Goal: Navigation & Orientation: Find specific page/section

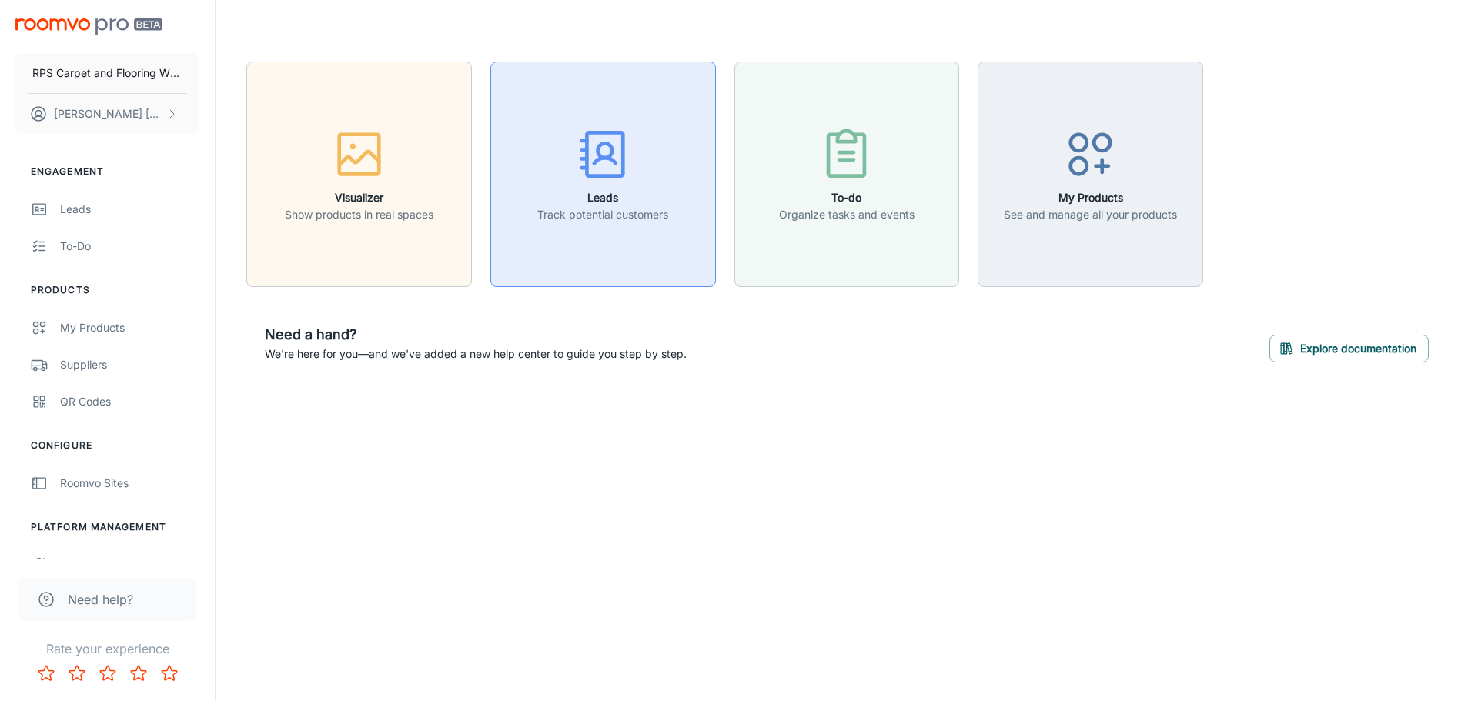
click at [656, 213] on p "Track potential customers" at bounding box center [602, 214] width 131 height 17
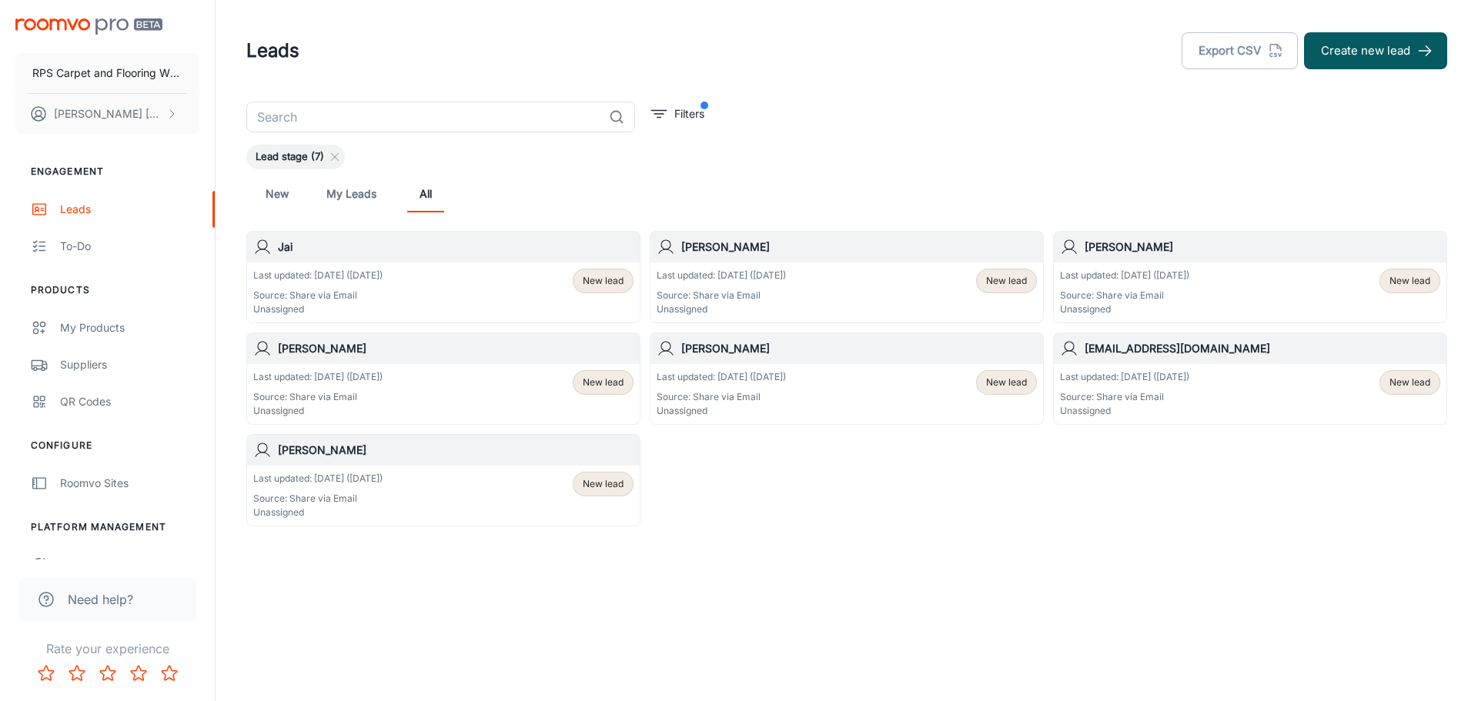
click at [358, 193] on link "My Leads" at bounding box center [351, 194] width 50 height 37
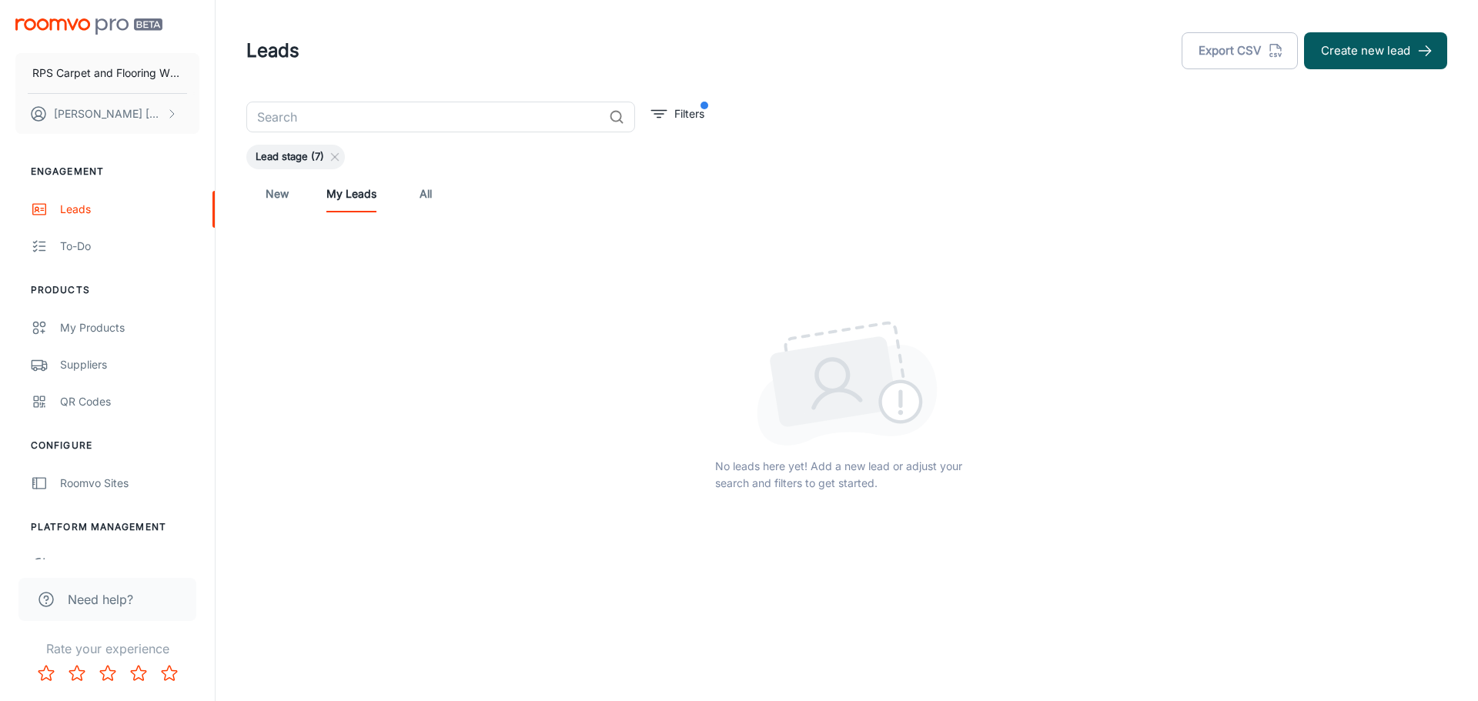
click at [283, 191] on link "New" at bounding box center [277, 194] width 37 height 37
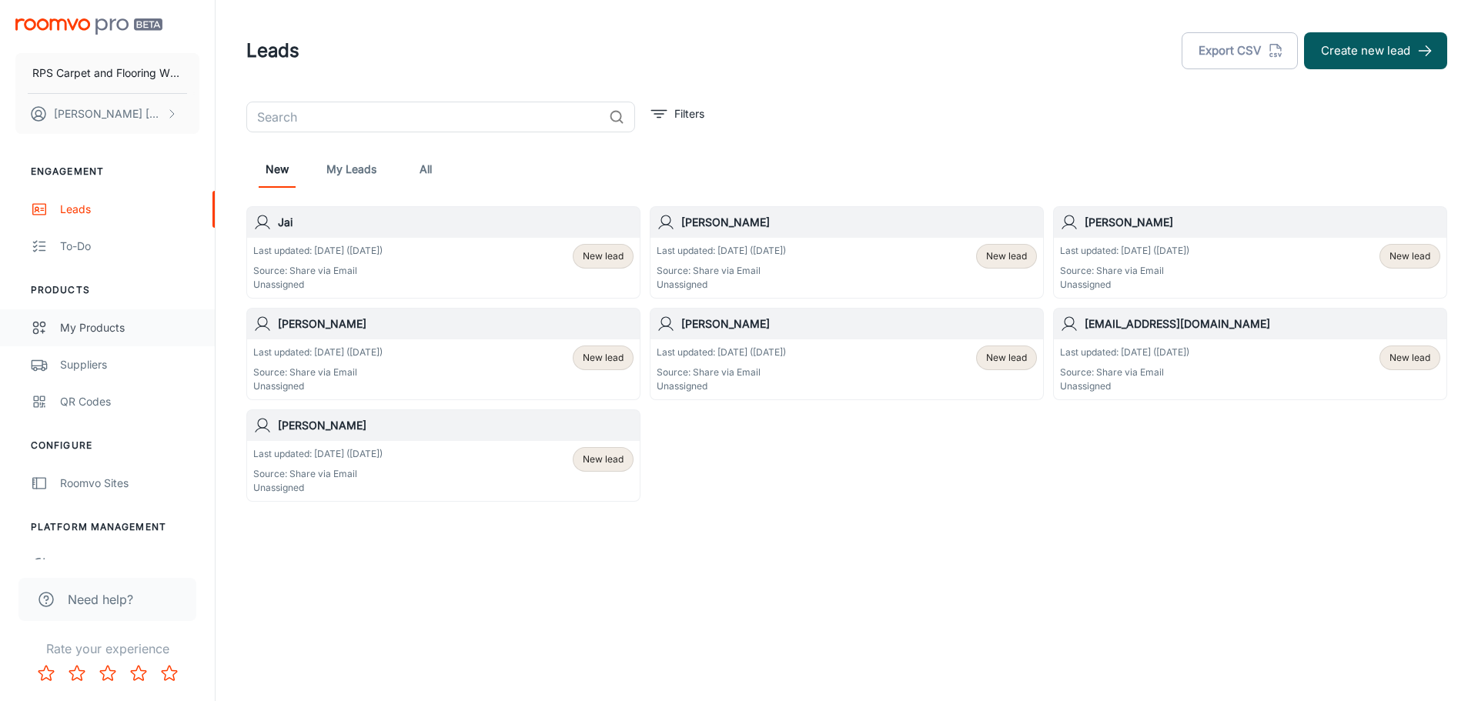
click at [96, 323] on div "My Products" at bounding box center [129, 328] width 139 height 17
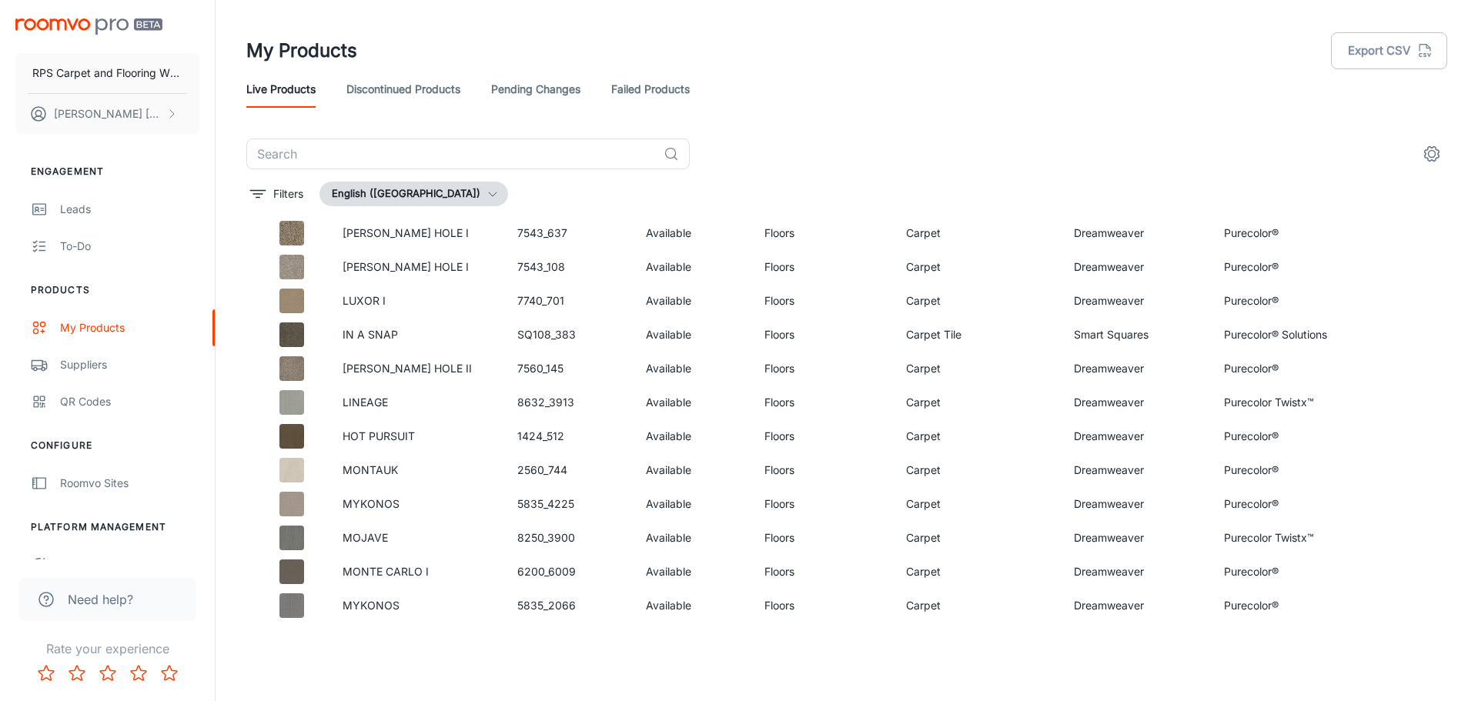
scroll to position [3195, 0]
click at [453, 87] on link "Discontinued Products" at bounding box center [404, 89] width 114 height 37
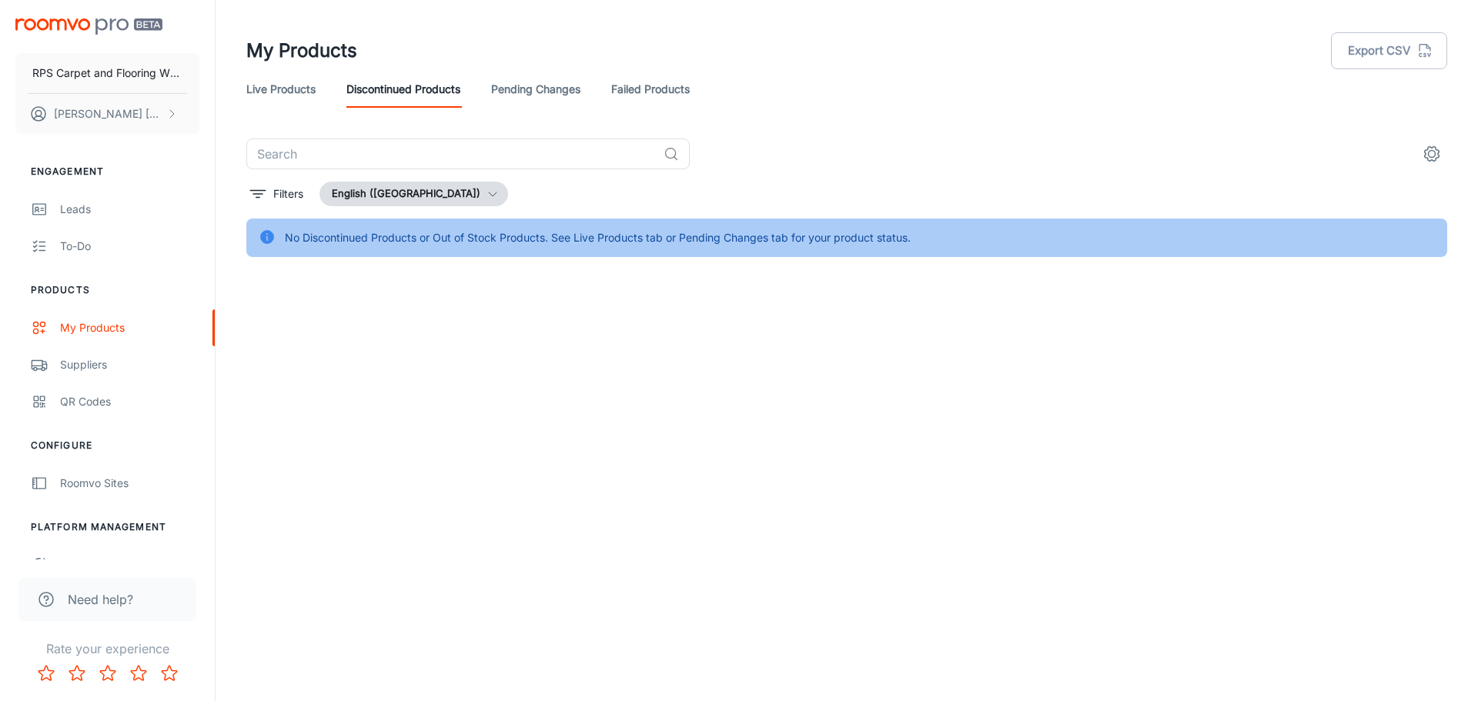
click at [563, 88] on link "Pending Changes" at bounding box center [535, 89] width 89 height 37
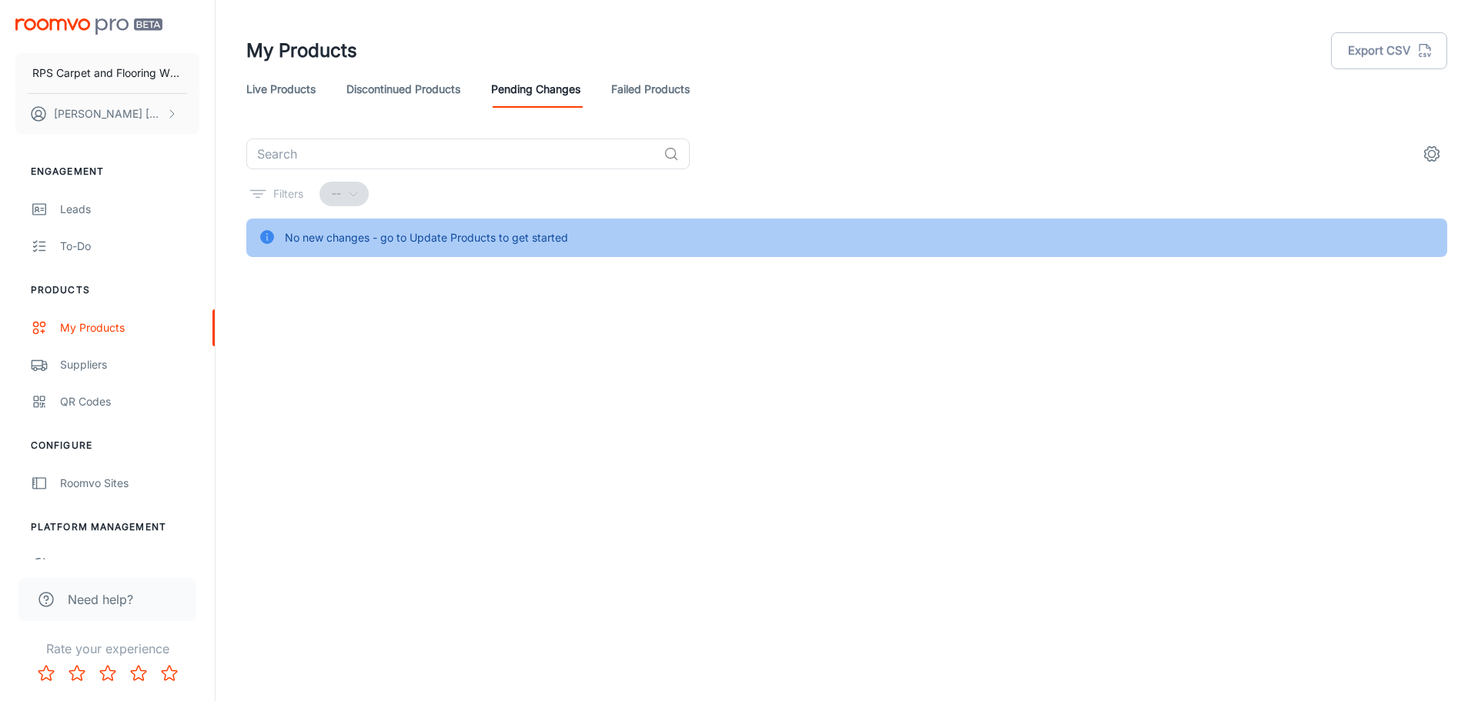
click at [678, 85] on link "Failed Products" at bounding box center [650, 89] width 79 height 37
click at [989, 447] on div "RPS Carpet and Flooring Wholesalers LLC [PERSON_NAME] Engagement Leads To-do Pr…" at bounding box center [739, 350] width 1478 height 701
